Goal: Information Seeking & Learning: Learn about a topic

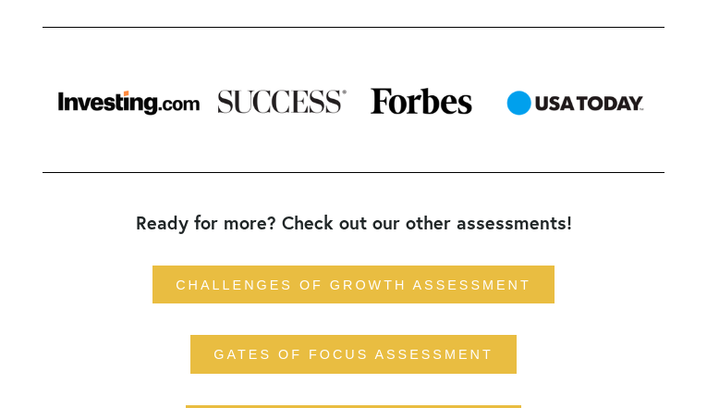
scroll to position [1960, 0]
